Goal: Consume media (video, audio)

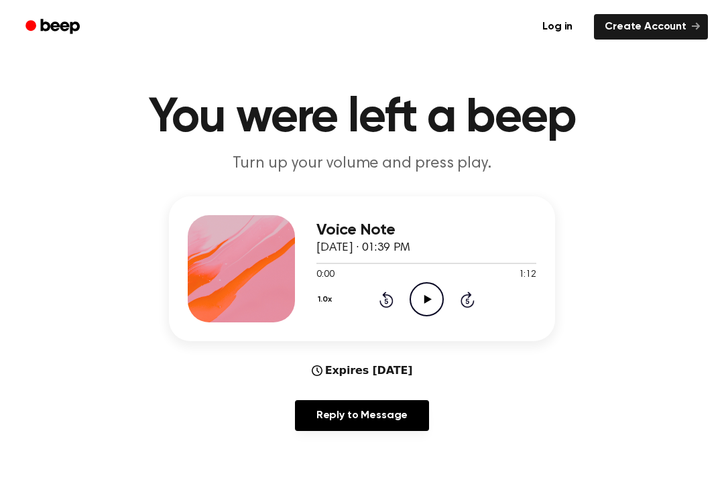
click at [430, 300] on icon "Play Audio" at bounding box center [427, 299] width 34 height 34
click at [379, 305] on icon "Rewind 5 seconds" at bounding box center [386, 299] width 15 height 17
click at [379, 304] on icon "Rewind 5 seconds" at bounding box center [386, 299] width 15 height 17
click at [381, 300] on icon at bounding box center [387, 300] width 14 height 16
click at [381, 300] on icon "Rewind 5 seconds" at bounding box center [386, 299] width 15 height 17
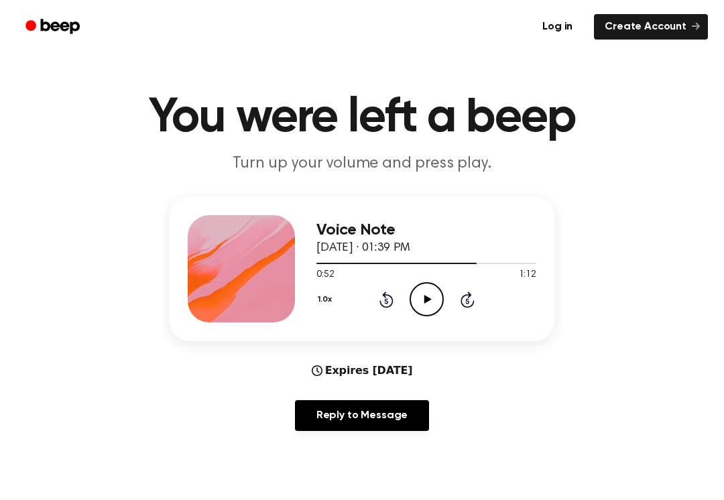
click at [382, 302] on icon "Rewind 5 seconds" at bounding box center [386, 299] width 15 height 17
click at [390, 298] on icon at bounding box center [387, 300] width 14 height 16
click at [392, 296] on icon "Rewind 5 seconds" at bounding box center [386, 299] width 15 height 17
click at [396, 300] on div "1.0x Rewind 5 seconds Play Audio Skip 5 seconds" at bounding box center [426, 299] width 220 height 34
click at [384, 302] on icon "Rewind 5 seconds" at bounding box center [386, 299] width 15 height 17
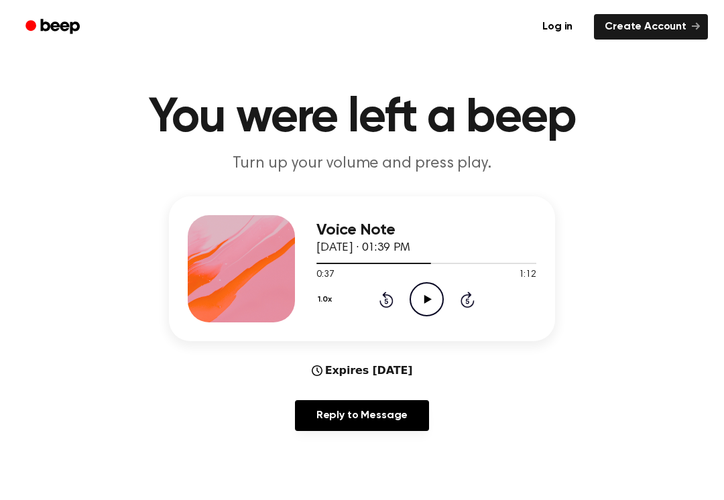
click at [384, 302] on icon "Rewind 5 seconds" at bounding box center [386, 299] width 15 height 17
click at [391, 294] on icon "Rewind 5 seconds" at bounding box center [386, 299] width 15 height 17
click at [387, 304] on icon at bounding box center [385, 300] width 3 height 5
click at [386, 304] on icon at bounding box center [385, 300] width 3 height 5
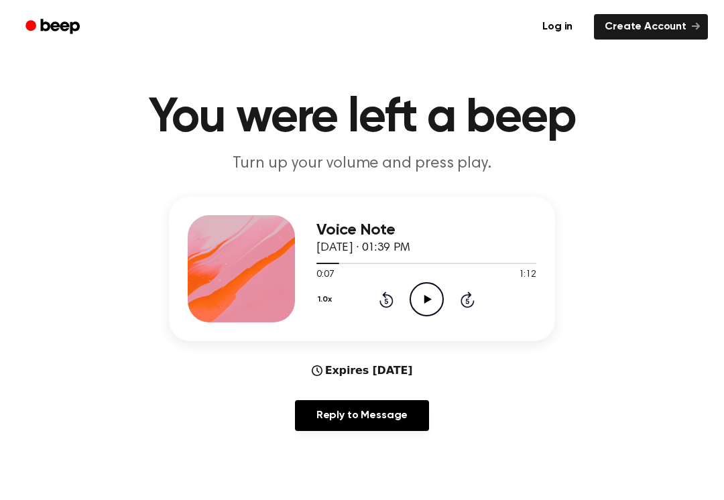
click at [377, 306] on div "1.0x Rewind 5 seconds Play Audio Skip 5 seconds" at bounding box center [426, 299] width 220 height 34
click at [379, 302] on icon "Rewind 5 seconds" at bounding box center [386, 299] width 15 height 17
click at [380, 306] on icon "Rewind 5 seconds" at bounding box center [386, 299] width 15 height 17
